Goal: Task Accomplishment & Management: Use online tool/utility

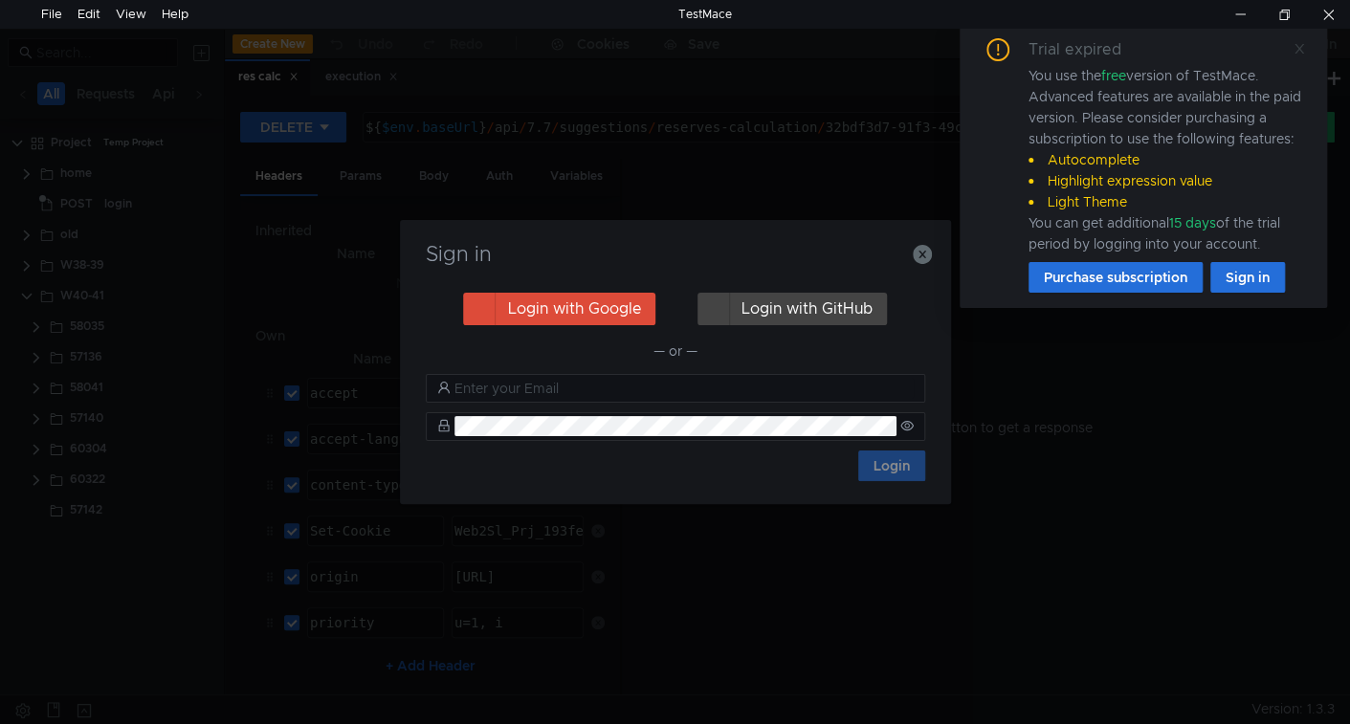
click at [1303, 43] on icon at bounding box center [1299, 48] width 13 height 13
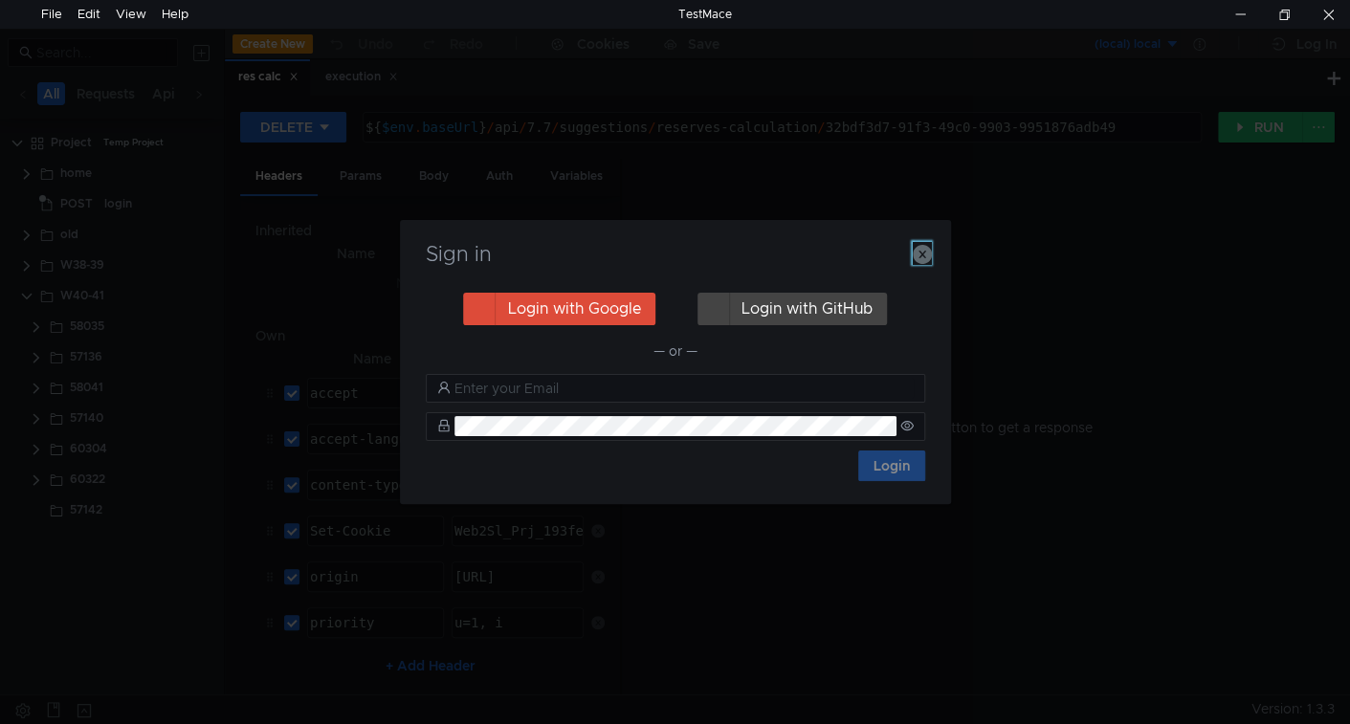
click at [921, 256] on icon "button" at bounding box center [922, 254] width 19 height 19
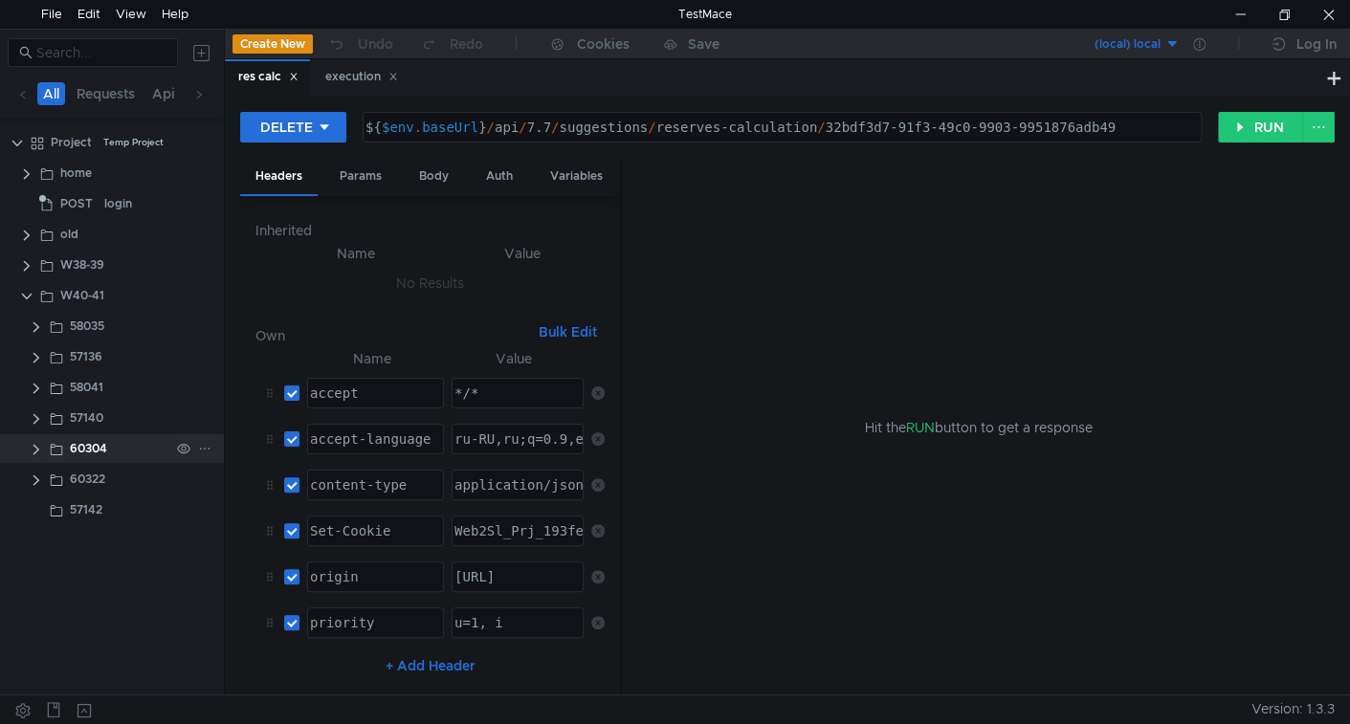
click at [34, 446] on clr-icon at bounding box center [36, 449] width 15 height 15
click at [36, 446] on clr-icon at bounding box center [36, 449] width 15 height 15
click at [37, 423] on clr-icon at bounding box center [36, 418] width 15 height 15
click at [36, 479] on clr-icon at bounding box center [36, 480] width 15 height 15
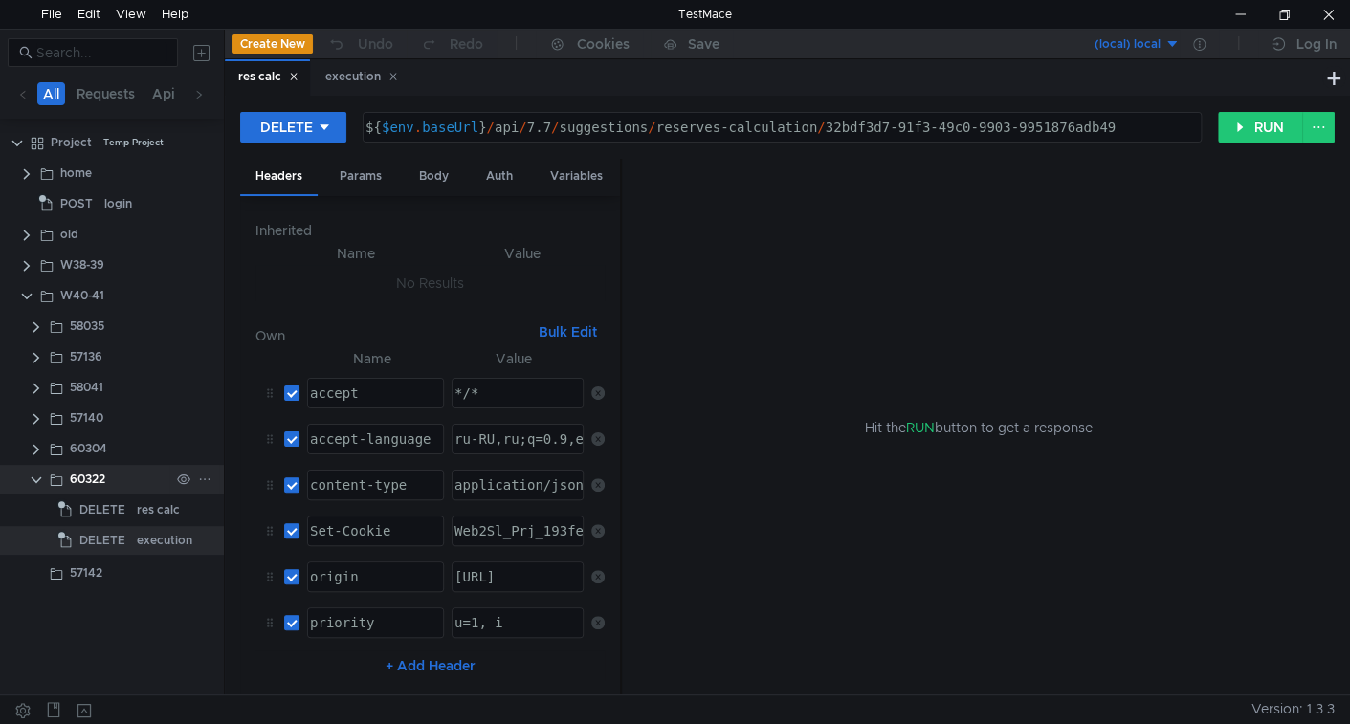
click at [34, 479] on clr-icon at bounding box center [36, 480] width 15 height 15
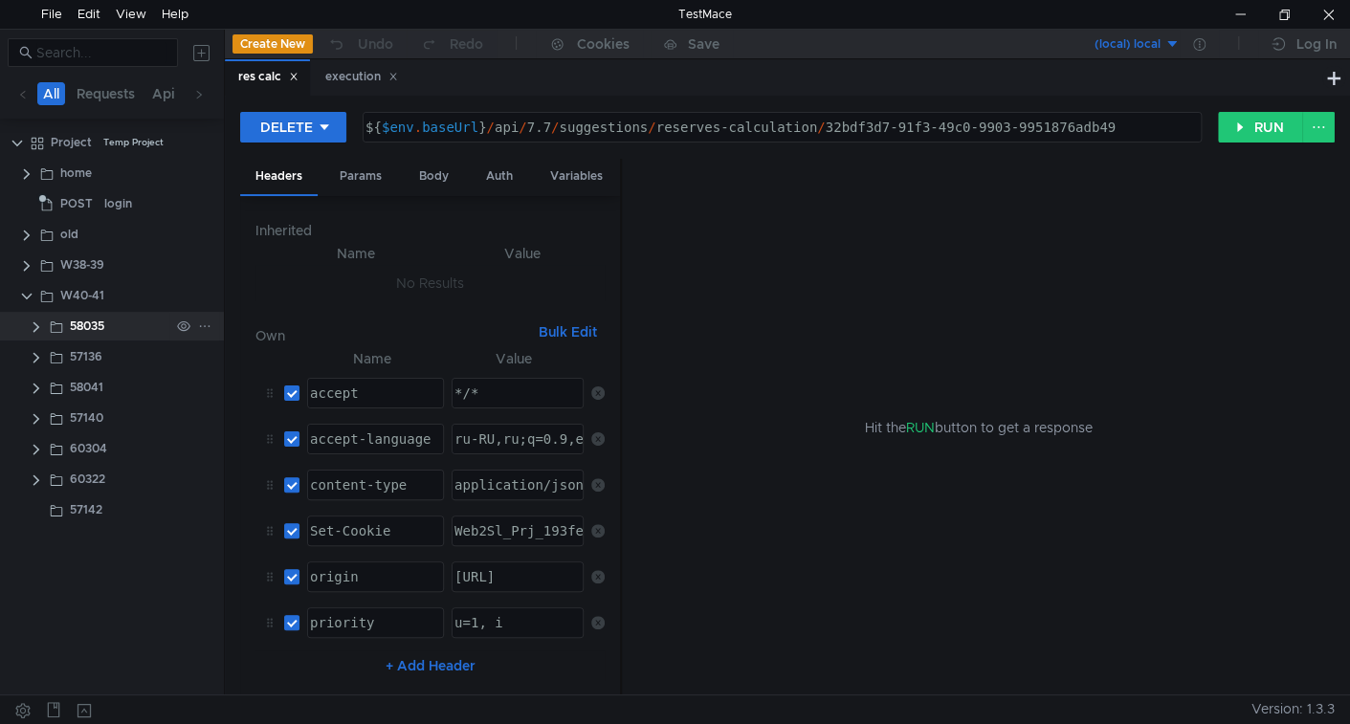
click at [33, 328] on clr-icon at bounding box center [36, 327] width 15 height 15
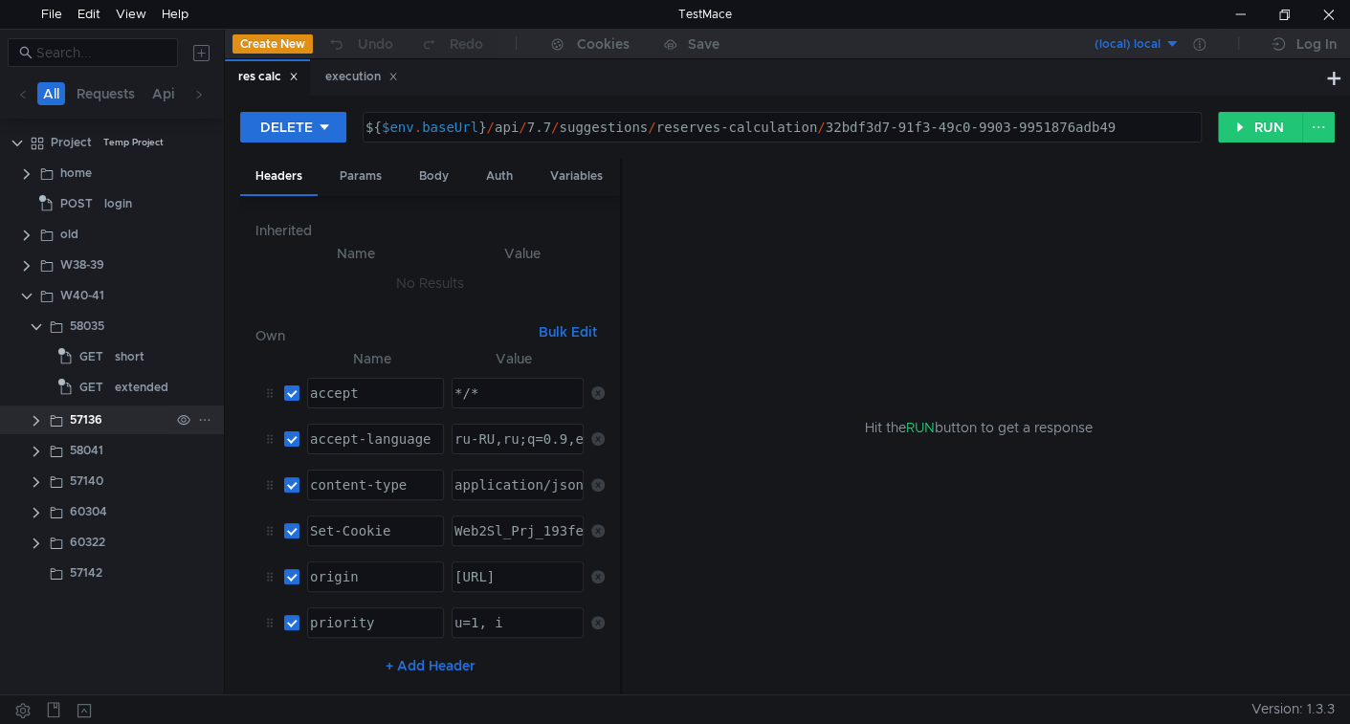
click at [33, 423] on clr-icon at bounding box center [36, 420] width 15 height 15
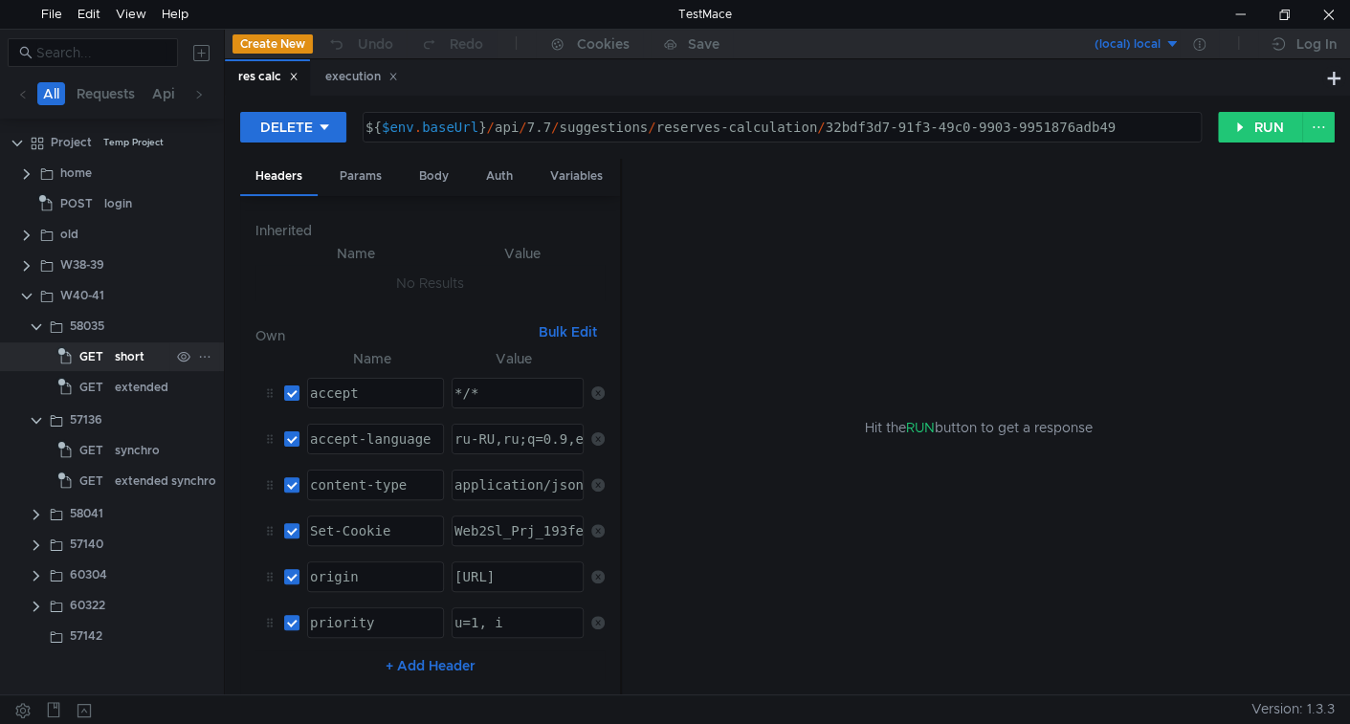
click at [125, 366] on div "short" at bounding box center [130, 357] width 30 height 29
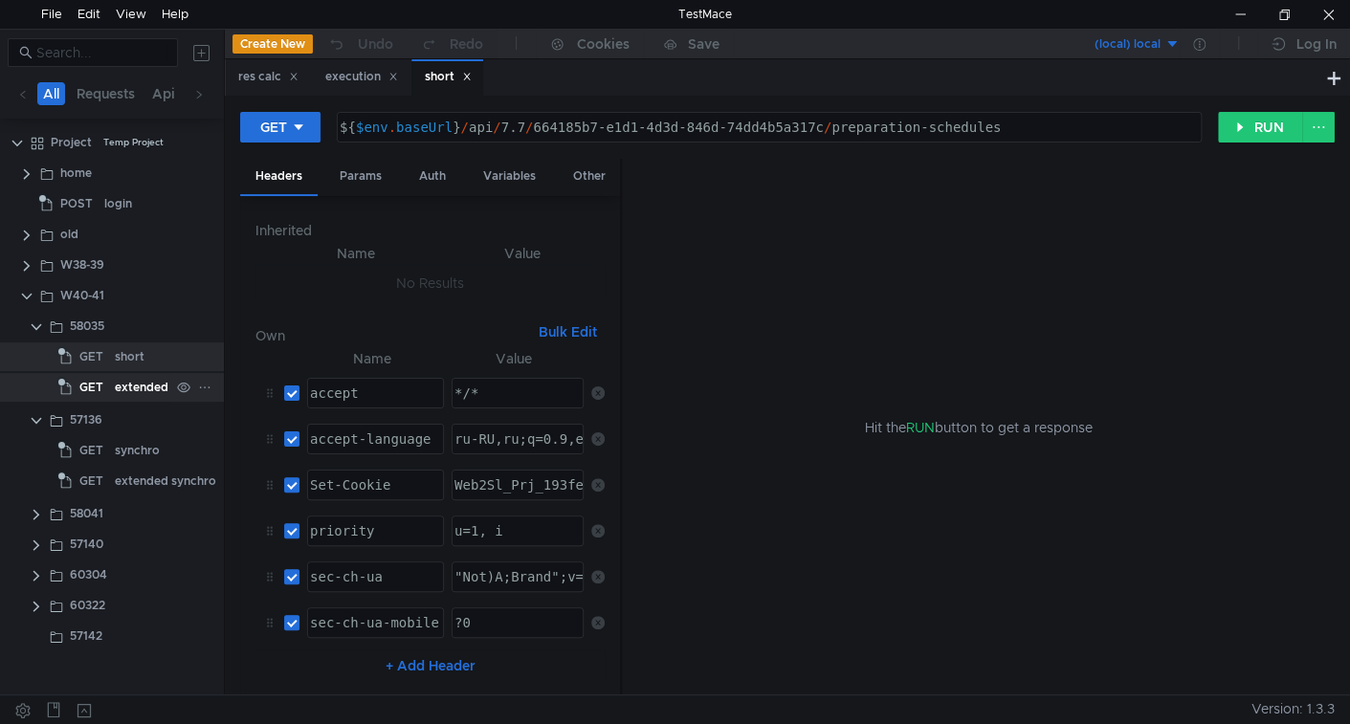
click at [113, 392] on app-tree-icon "GET" at bounding box center [86, 387] width 56 height 29
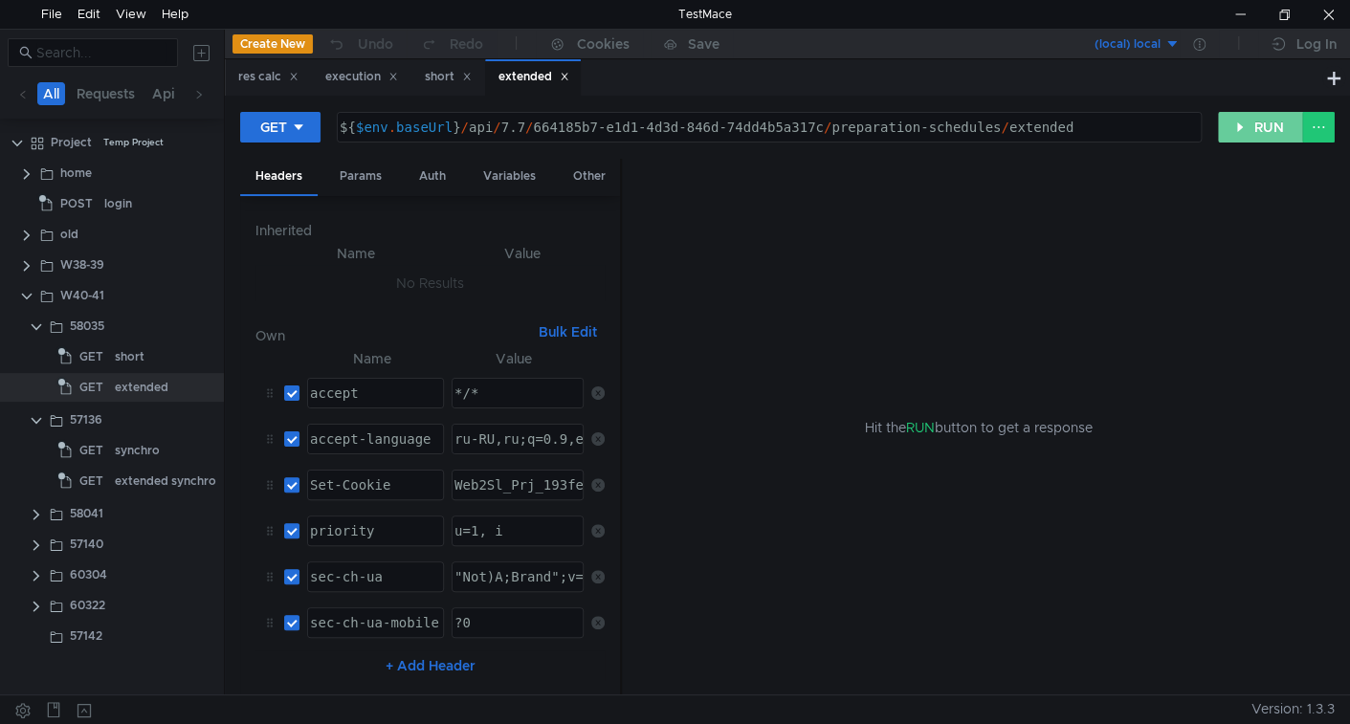
drag, startPoint x: 1271, startPoint y: 129, endPoint x: 406, endPoint y: 360, distance: 895.2
click at [1270, 130] on button "RUN" at bounding box center [1260, 127] width 85 height 31
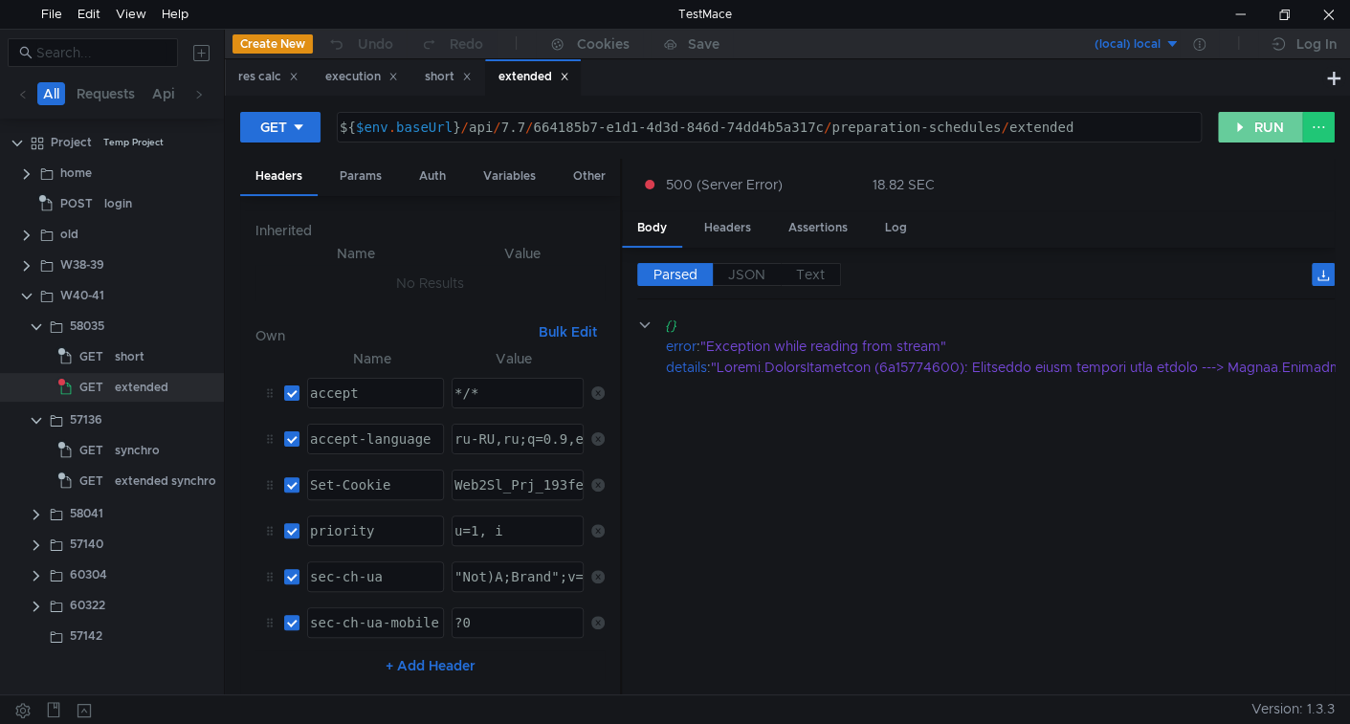
drag, startPoint x: 1253, startPoint y: 125, endPoint x: 1244, endPoint y: 164, distance: 39.2
click at [1253, 127] on button "RUN" at bounding box center [1260, 127] width 85 height 31
click at [1266, 126] on button "RUN" at bounding box center [1260, 127] width 85 height 31
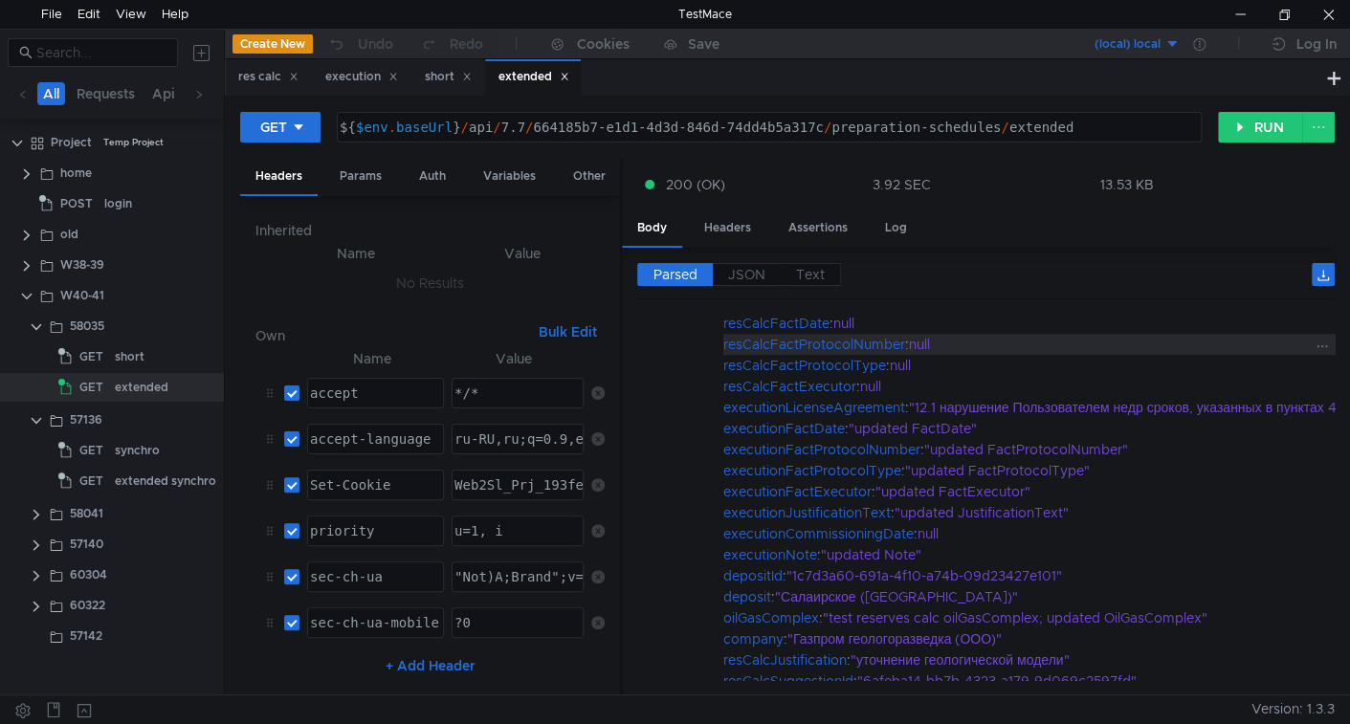
scroll to position [1531, 0]
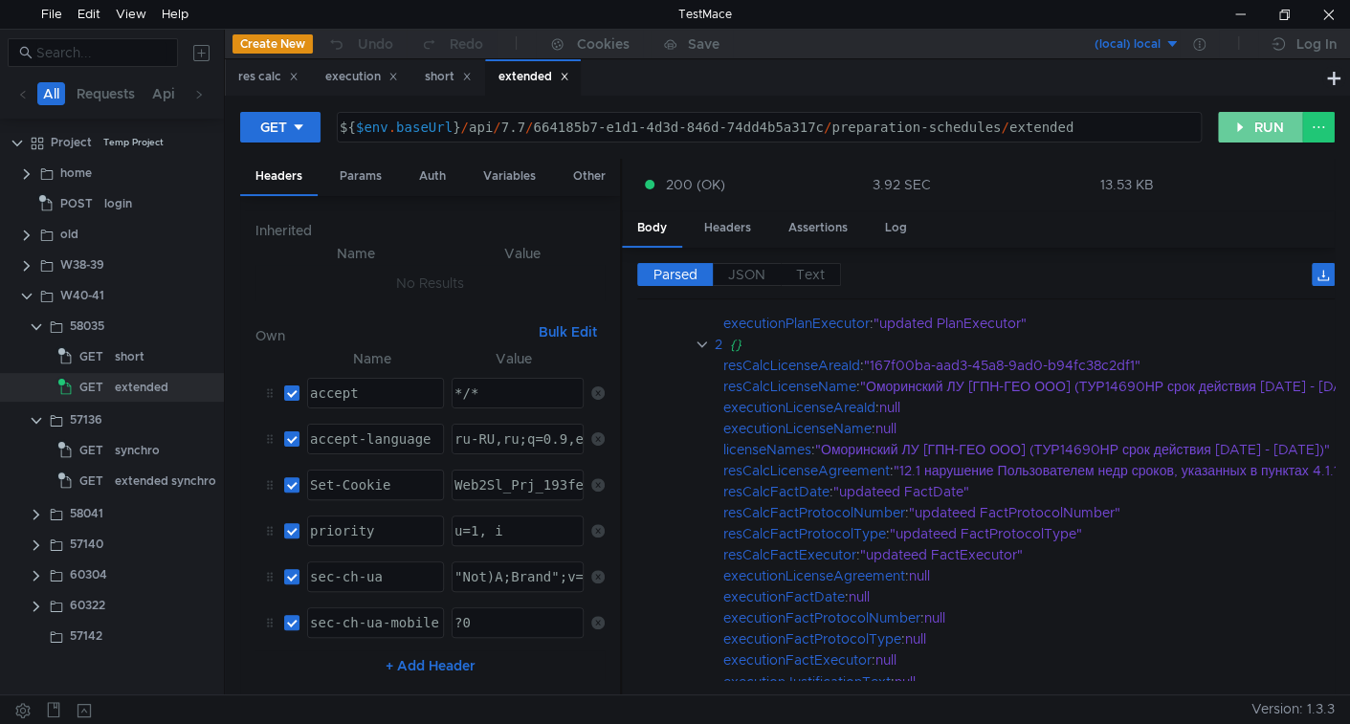
click at [1243, 122] on button "RUN" at bounding box center [1260, 127] width 85 height 31
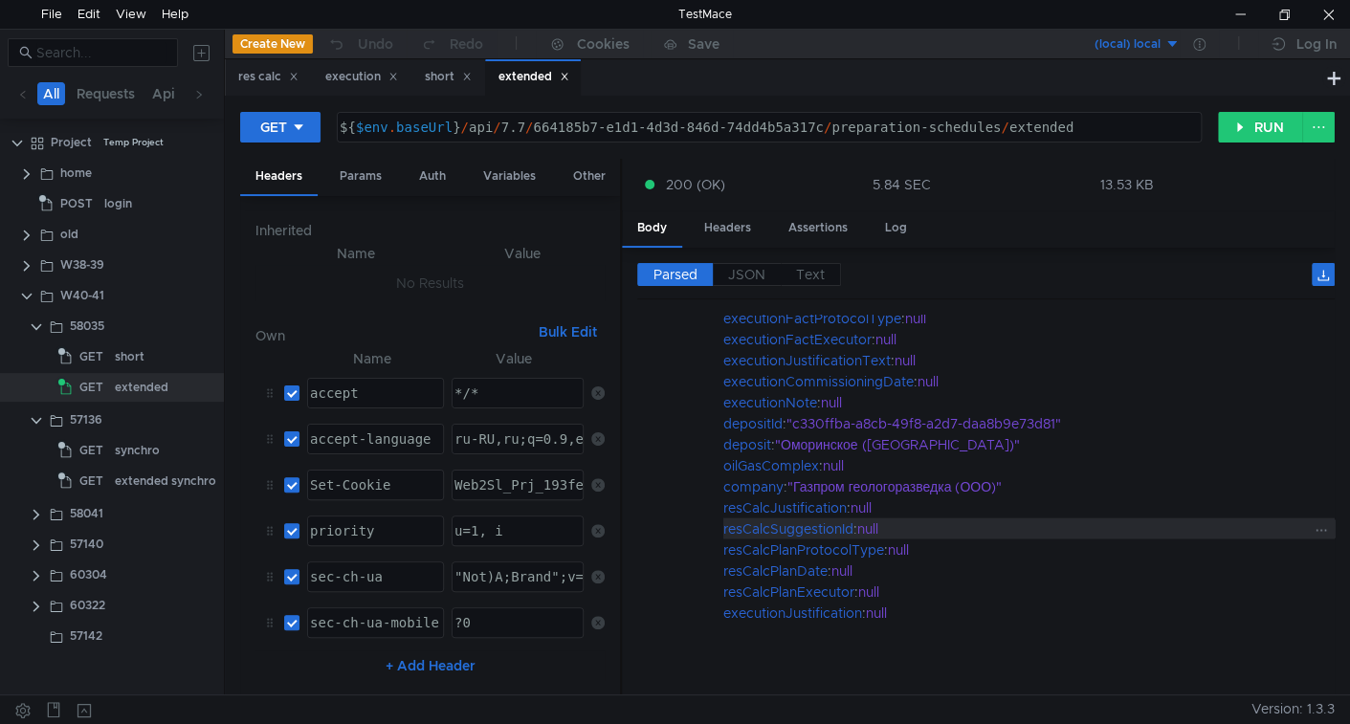
scroll to position [5478, 0]
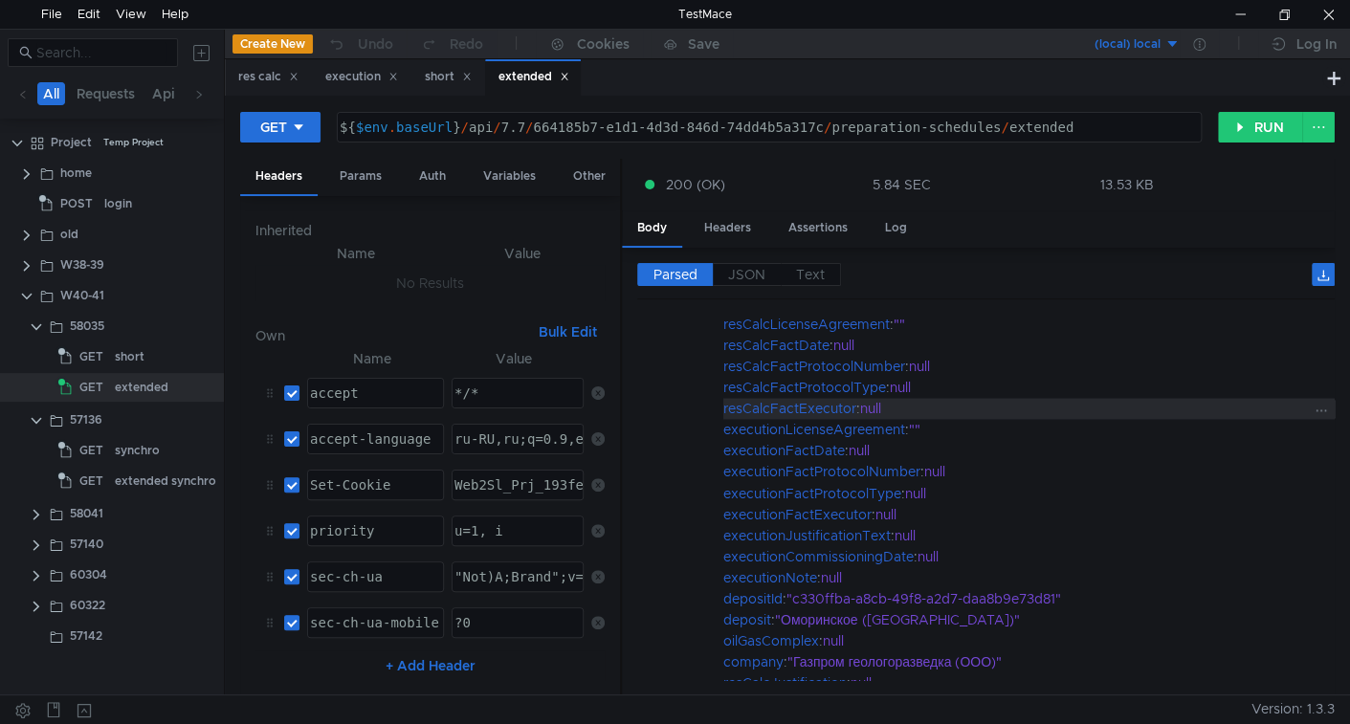
click at [975, 400] on div "null" at bounding box center [1087, 408] width 454 height 21
click at [760, 280] on label "JSON" at bounding box center [747, 274] width 68 height 23
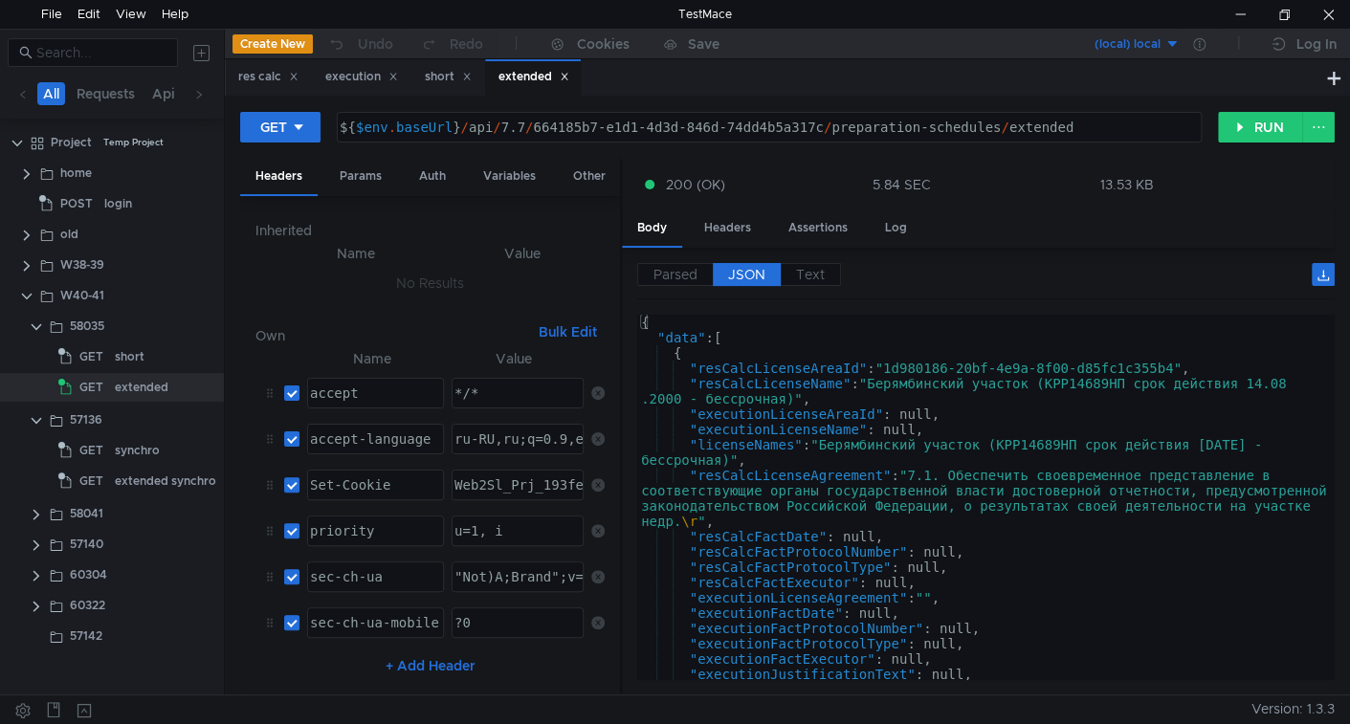
type textarea ""data": ["
click at [968, 334] on div "{ "data" : [ { "resCalcLicenseAreaId" : "1d980186-20bf-4e9a-8f00-d85fc1c355b4" …" at bounding box center [982, 509] width 691 height 389
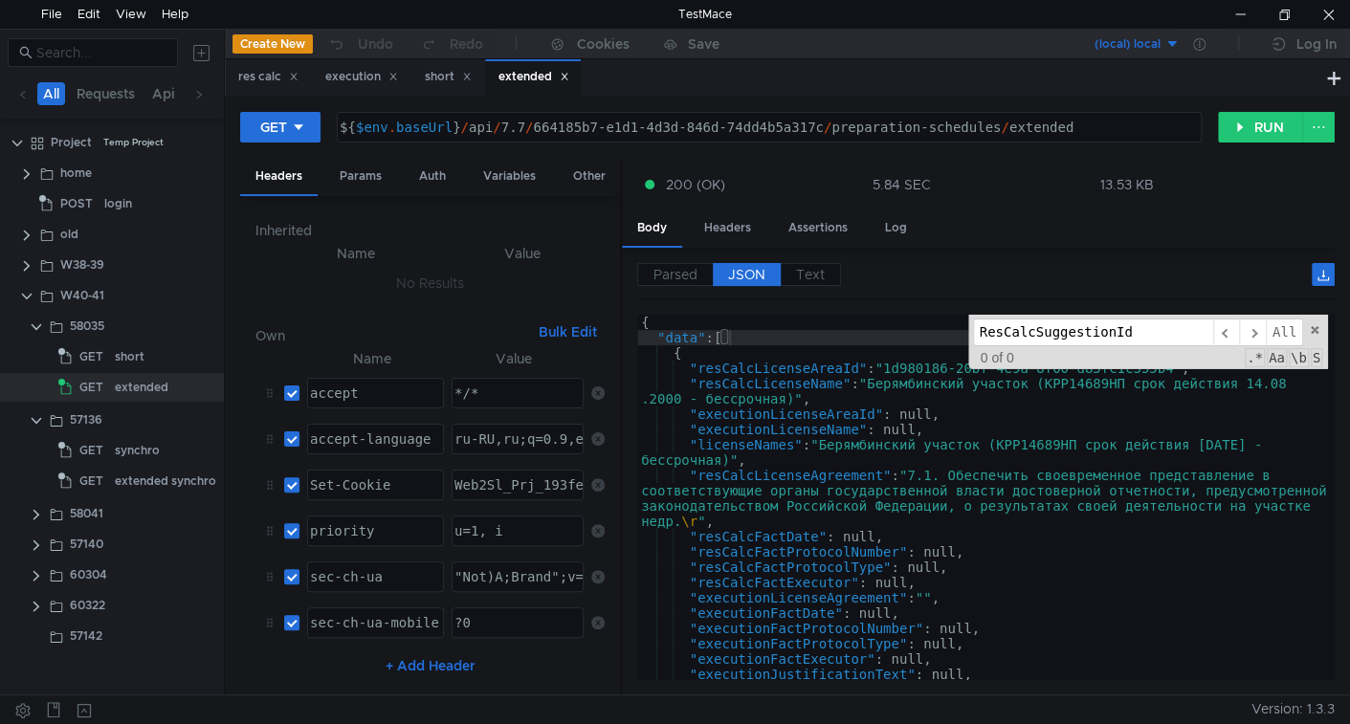
scroll to position [321, 0]
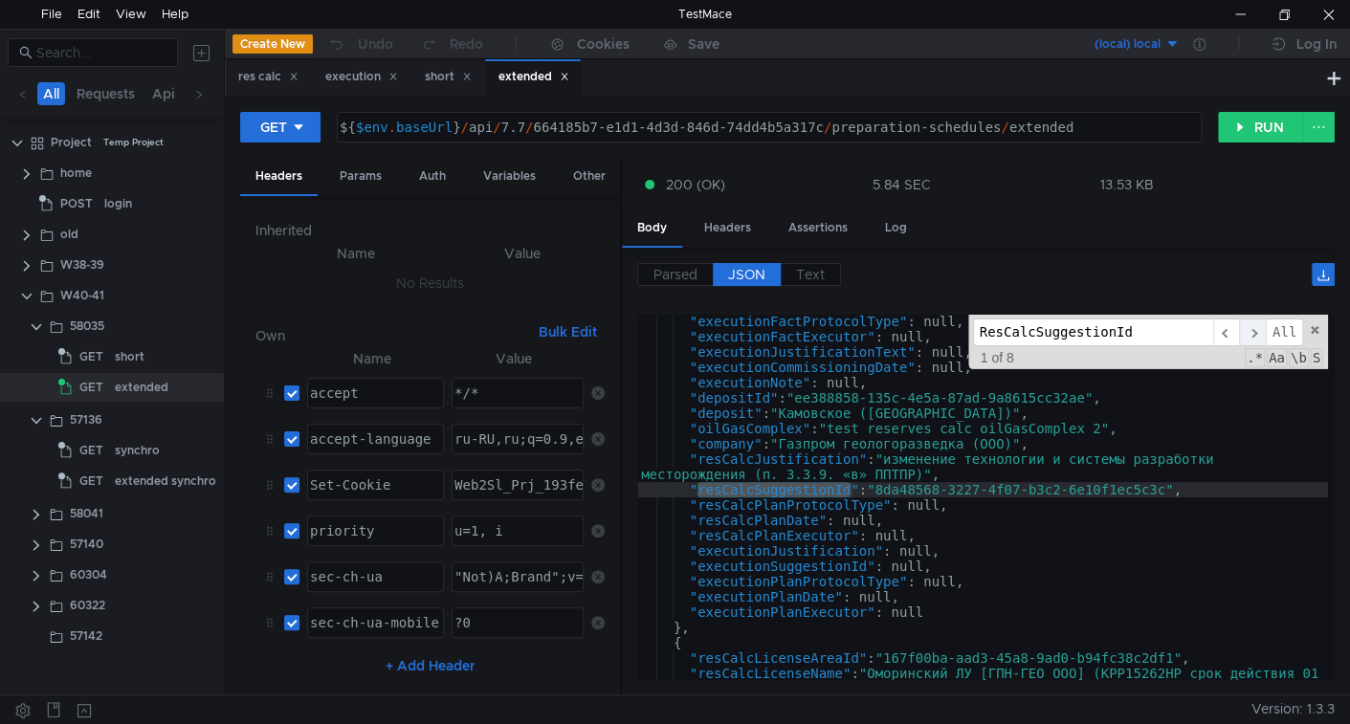
type input "ResCalcSuggestionId"
click at [1262, 331] on span "​" at bounding box center [1252, 333] width 27 height 28
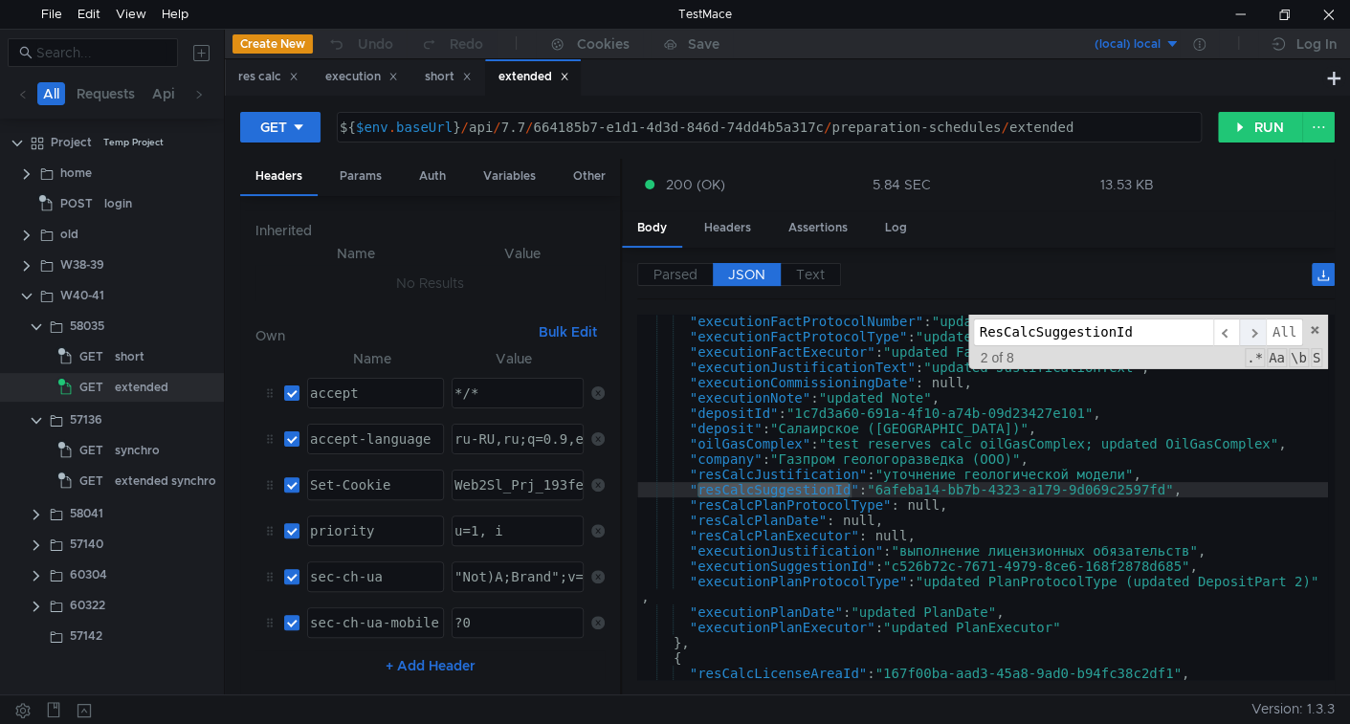
click at [1262, 331] on span "​" at bounding box center [1252, 333] width 27 height 28
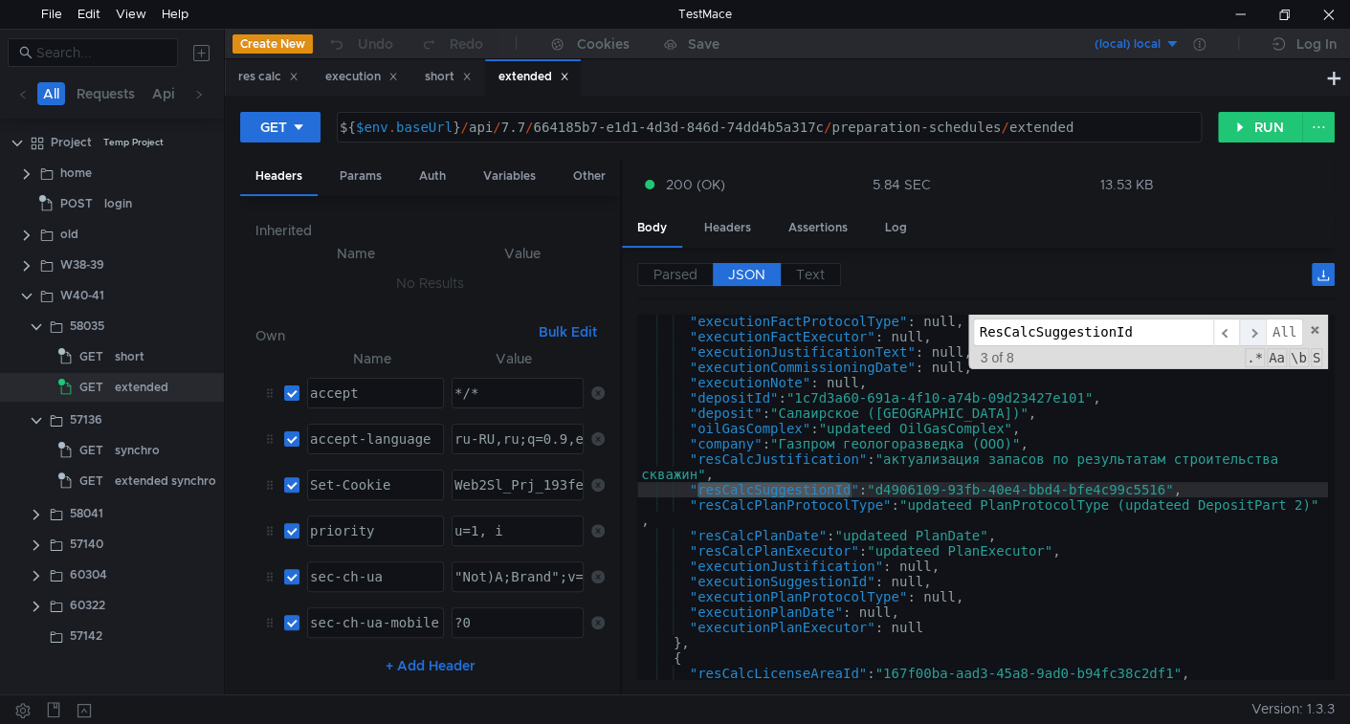
click at [1262, 331] on span "​" at bounding box center [1252, 333] width 27 height 28
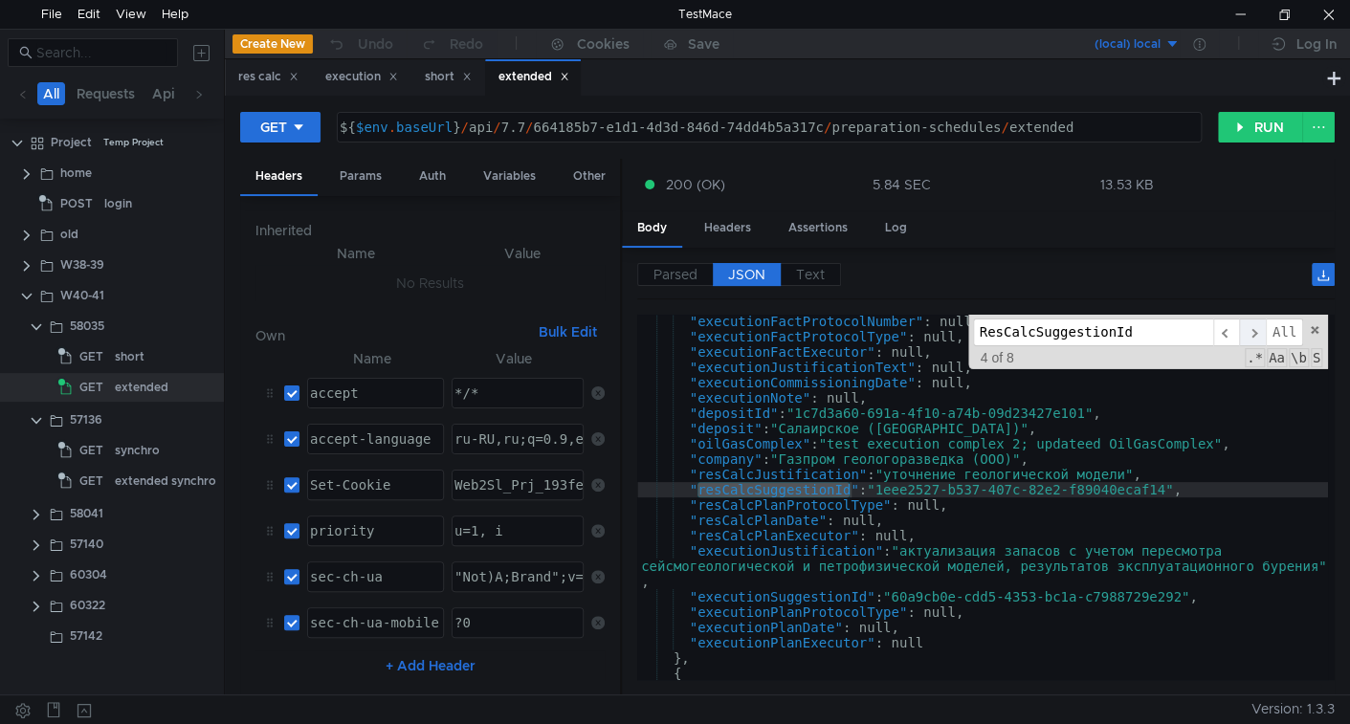
click at [1262, 331] on span "​" at bounding box center [1252, 333] width 27 height 28
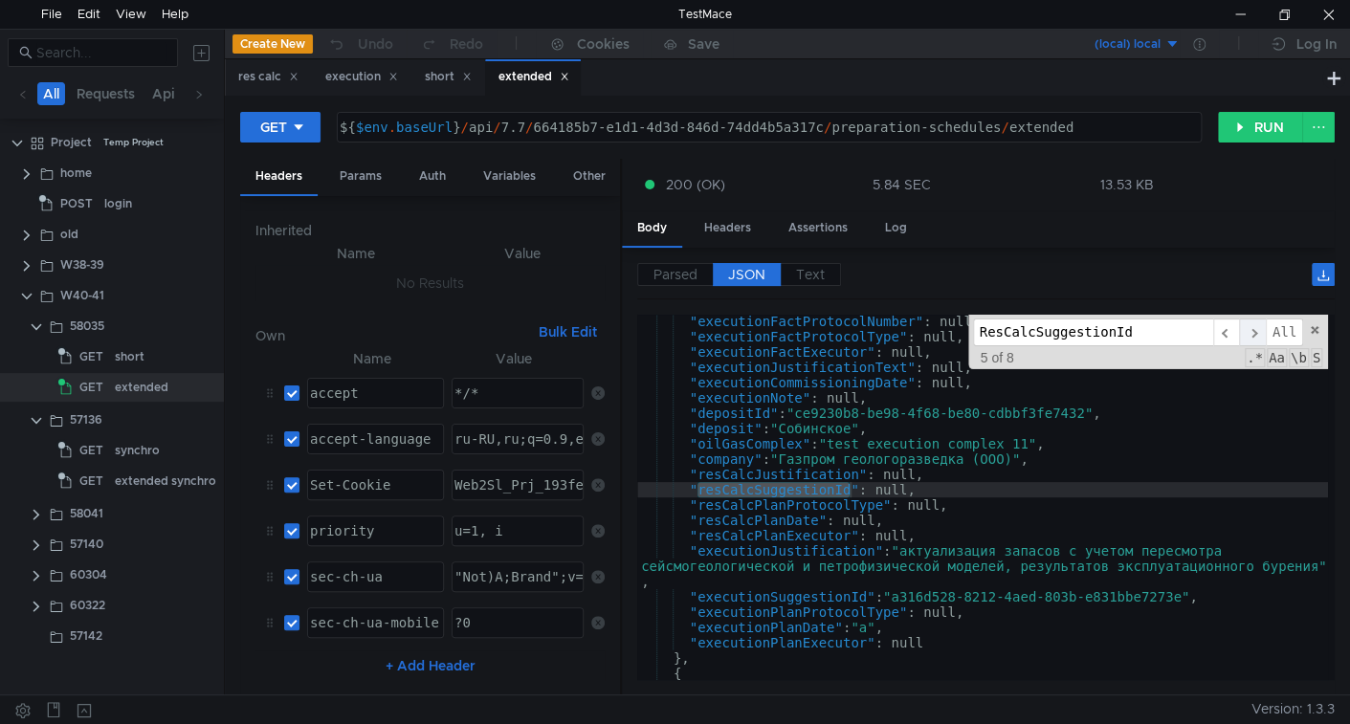
scroll to position [2771, 0]
click at [1240, 8] on div at bounding box center [1240, 14] width 44 height 29
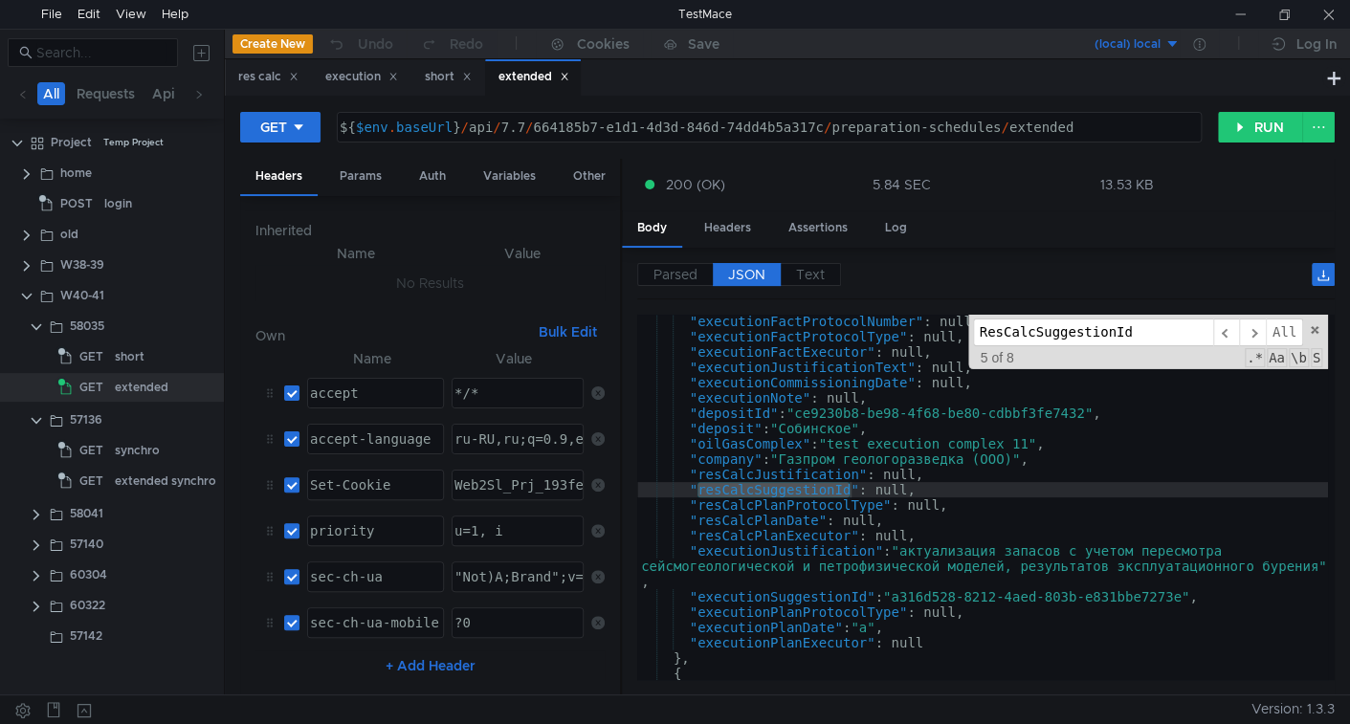
scroll to position [2771, 0]
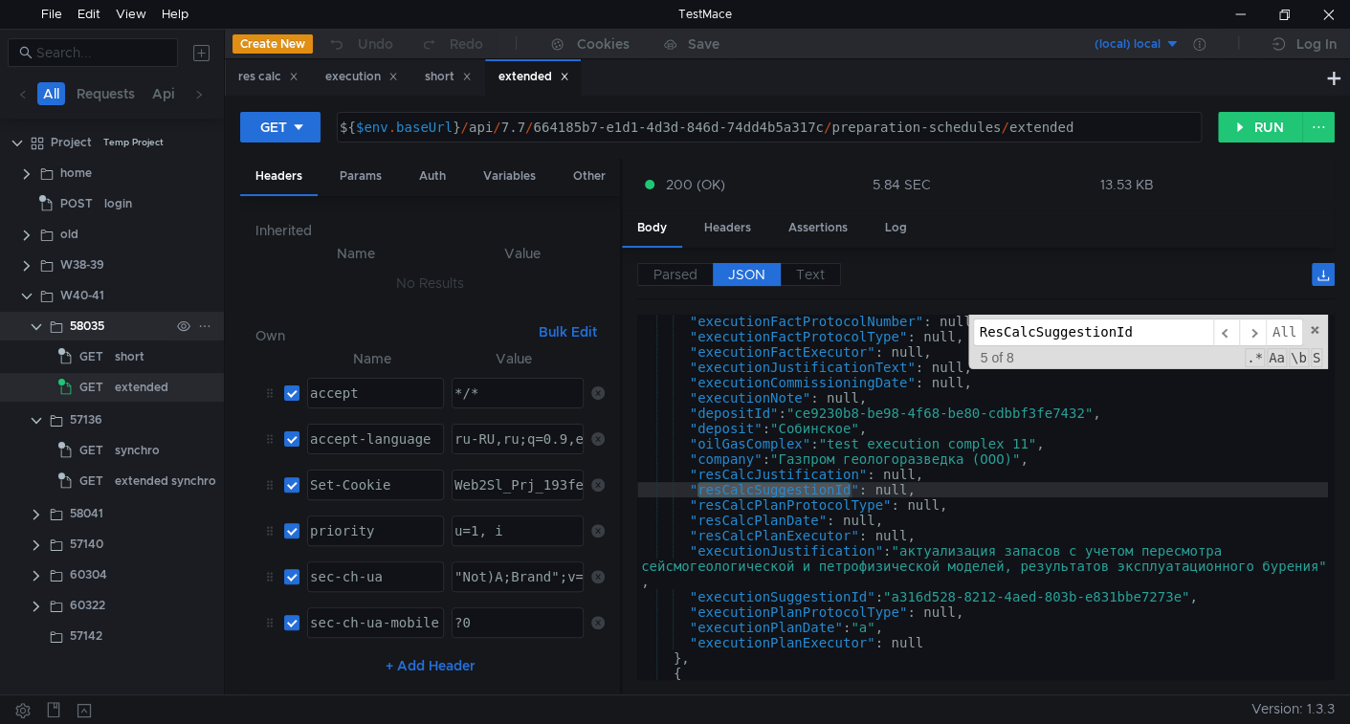
click at [38, 329] on clr-icon at bounding box center [36, 327] width 15 height 15
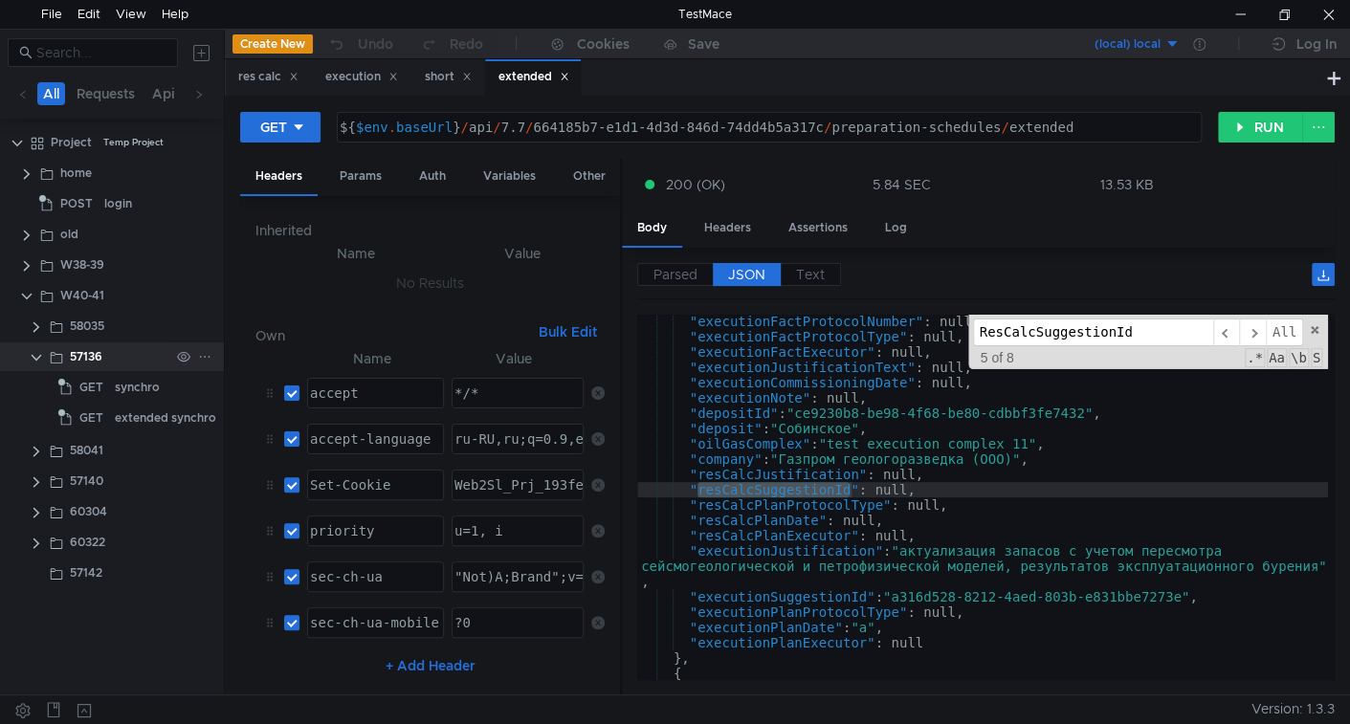
click at [36, 353] on clr-icon at bounding box center [36, 357] width 15 height 15
click at [472, 72] on icon at bounding box center [467, 77] width 10 height 10
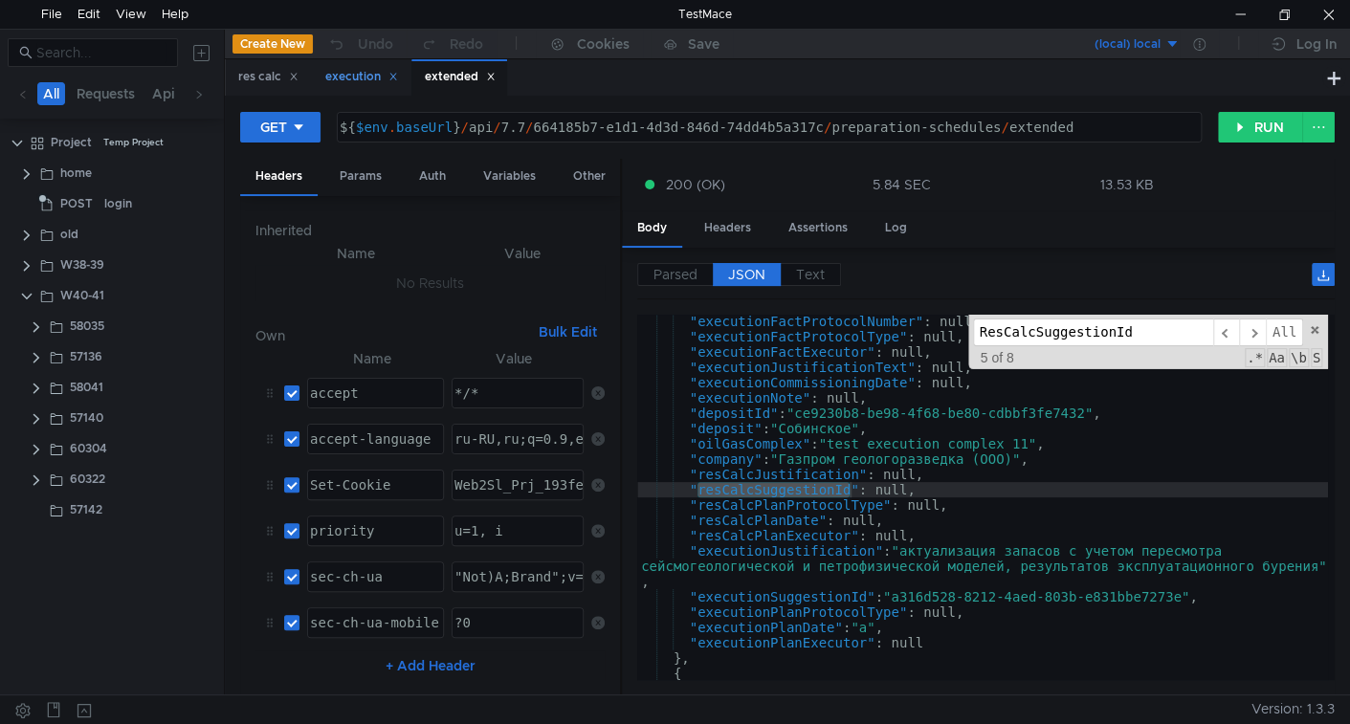
click at [395, 76] on icon at bounding box center [393, 77] width 10 height 10
click at [292, 81] on icon at bounding box center [294, 77] width 10 height 10
click at [306, 76] on icon at bounding box center [303, 77] width 7 height 7
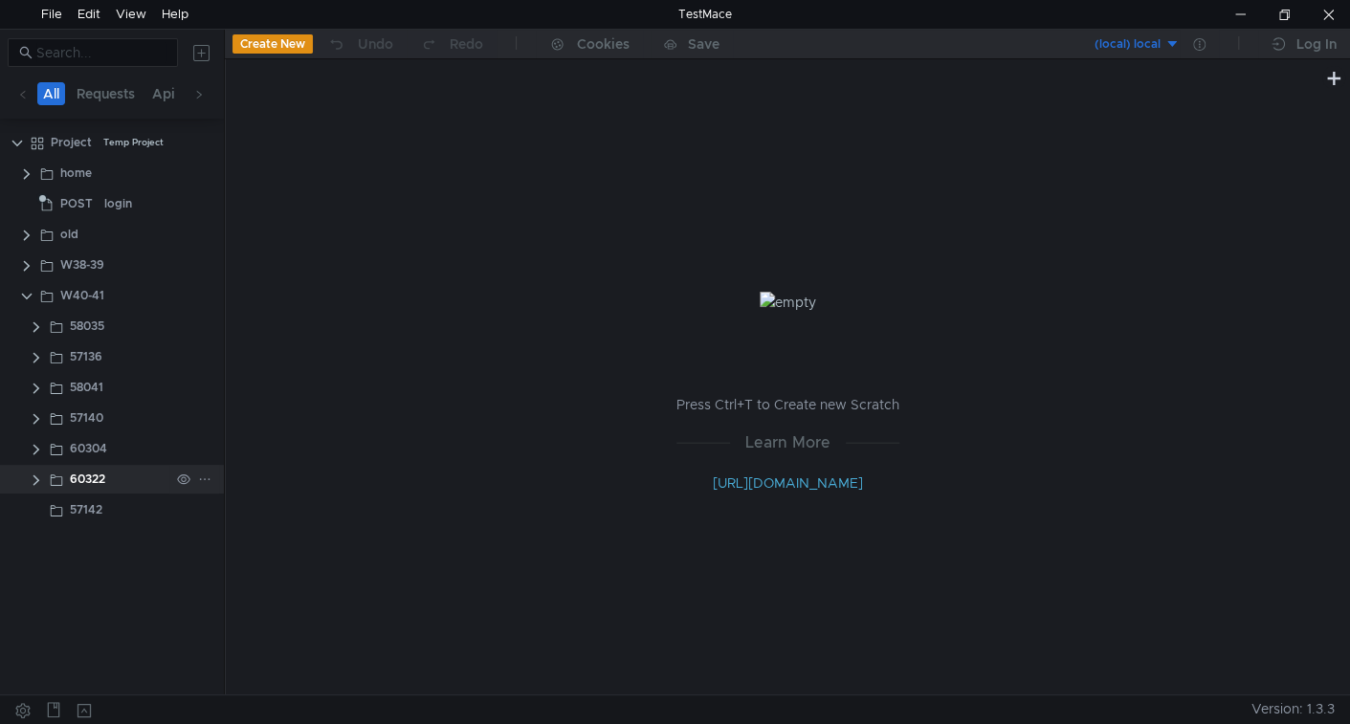
click at [36, 477] on clr-icon at bounding box center [36, 480] width 15 height 15
click at [92, 499] on span "DELETE" at bounding box center [102, 510] width 46 height 29
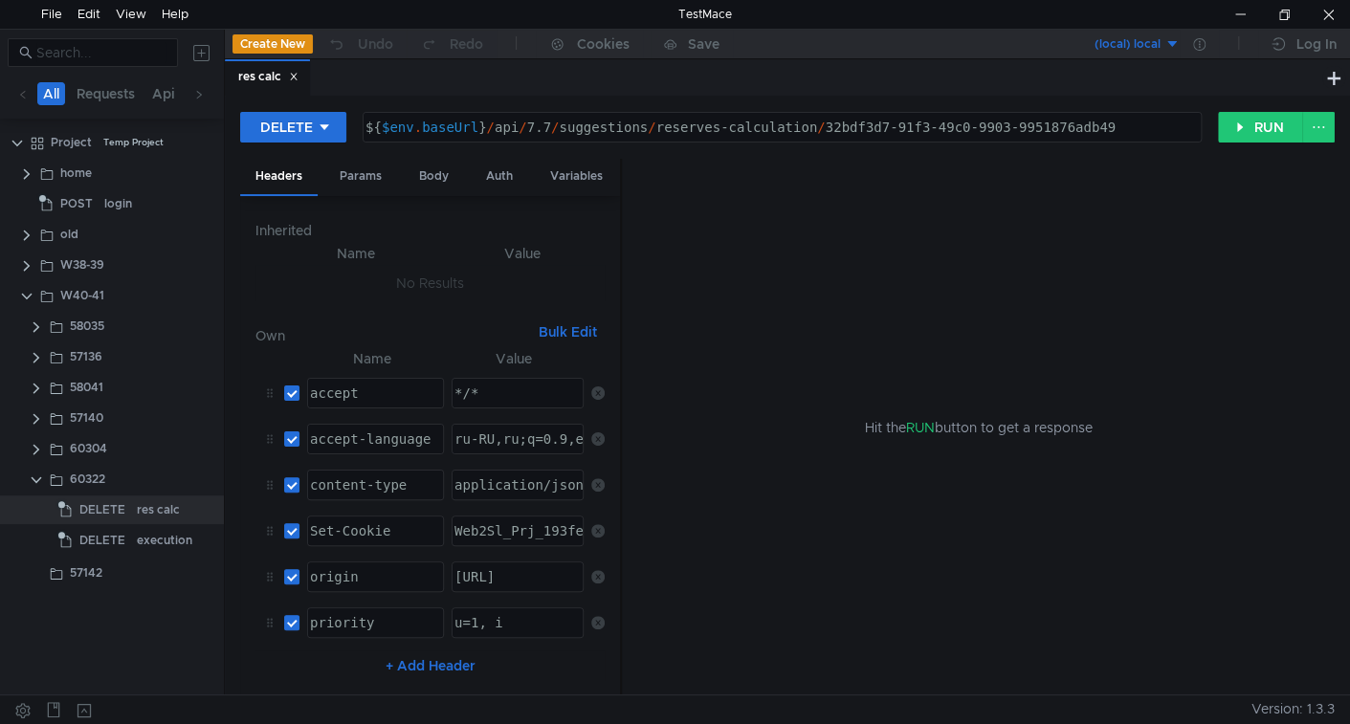
click at [847, 116] on div "${ $env . baseUrl } / api / 7.7 / suggestions / reserves-calculation / 32bdf3d7…" at bounding box center [782, 127] width 837 height 29
drag, startPoint x: 847, startPoint y: 116, endPoint x: 1114, endPoint y: 113, distance: 267.0
click at [1114, 113] on div "${ $env . baseUrl } / api / 7.7 / suggestions / reserves-calculation / 32bdf3d7…" at bounding box center [782, 127] width 837 height 29
paste textarea "717f39db-c644-4306-b539-2856d93818e0"
click at [1237, 122] on button "RUN" at bounding box center [1260, 127] width 85 height 31
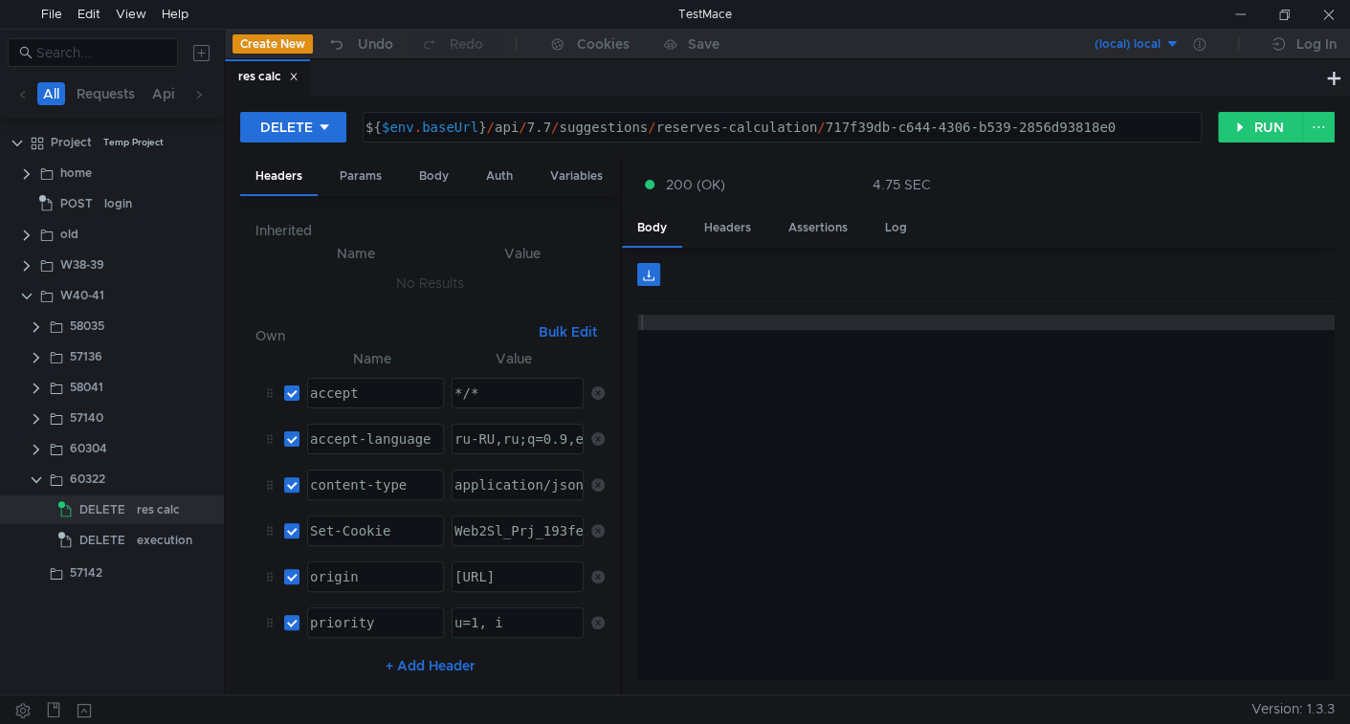
click at [880, 127] on div "${ $env . baseUrl } / api / 7.7 / suggestions / reserves-calculation / 717f39db…" at bounding box center [781, 143] width 838 height 46
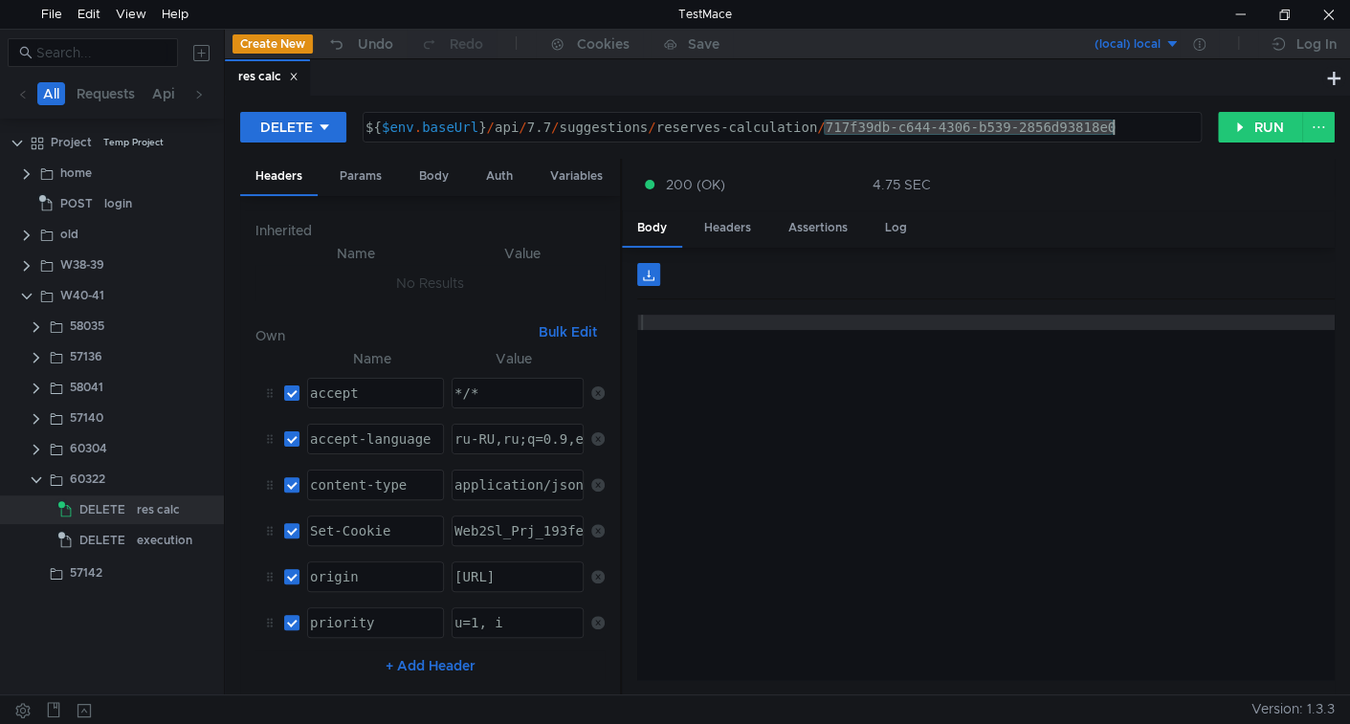
drag, startPoint x: 880, startPoint y: 127, endPoint x: 1093, endPoint y: 121, distance: 212.5
click at [1093, 121] on div "${ $env . baseUrl } / api / 7.7 / suggestions / reserves-calculation / 717f39db…" at bounding box center [781, 143] width 838 height 46
paste textarea "9d570fd2-cbf5-4d02-9cef-9d51e7446ede"
type textarea "${$env.baseUrl}/api/7.7/suggestions/reserves-calculation/9d570fd2-cbf5-4d02-9ce…"
click at [1251, 110] on div "DELETE ${$env.baseUrl}/api/7.7/suggestions/reserves-calculation/9d570fd2-cbf5-4…" at bounding box center [787, 395] width 1125 height 599
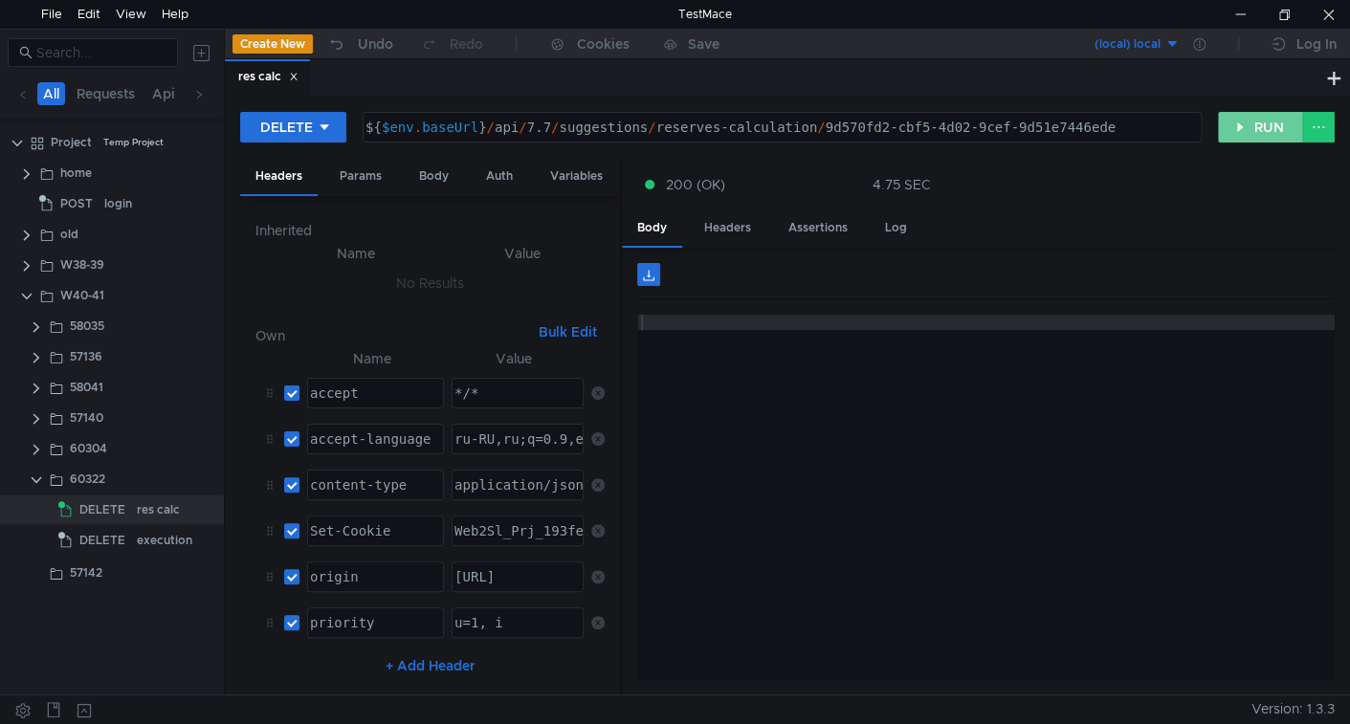
click at [1235, 130] on button "RUN" at bounding box center [1260, 127] width 85 height 31
click at [1335, 20] on div at bounding box center [1328, 14] width 44 height 29
